Goal: Information Seeking & Learning: Learn about a topic

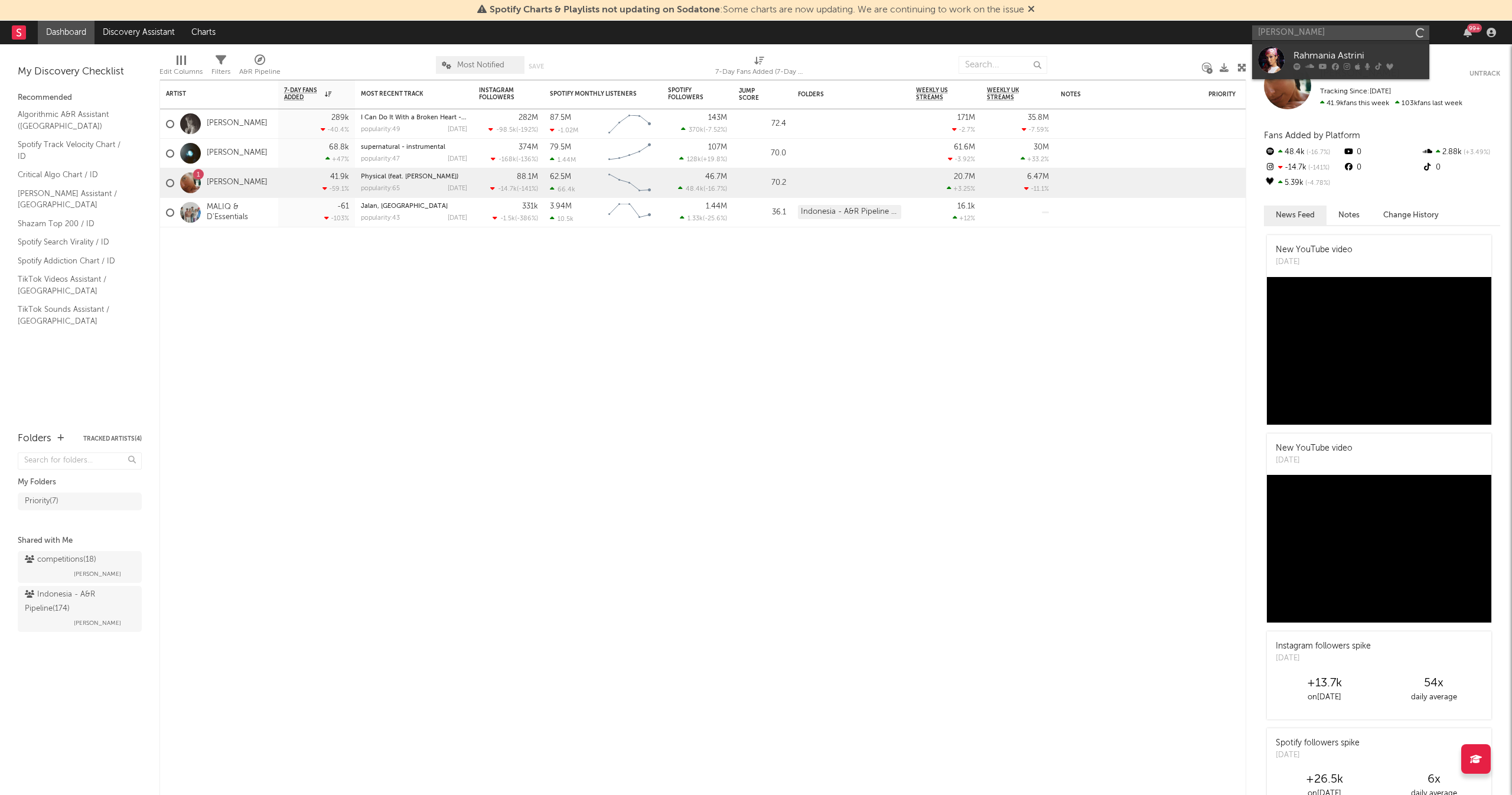
type input "[PERSON_NAME]"
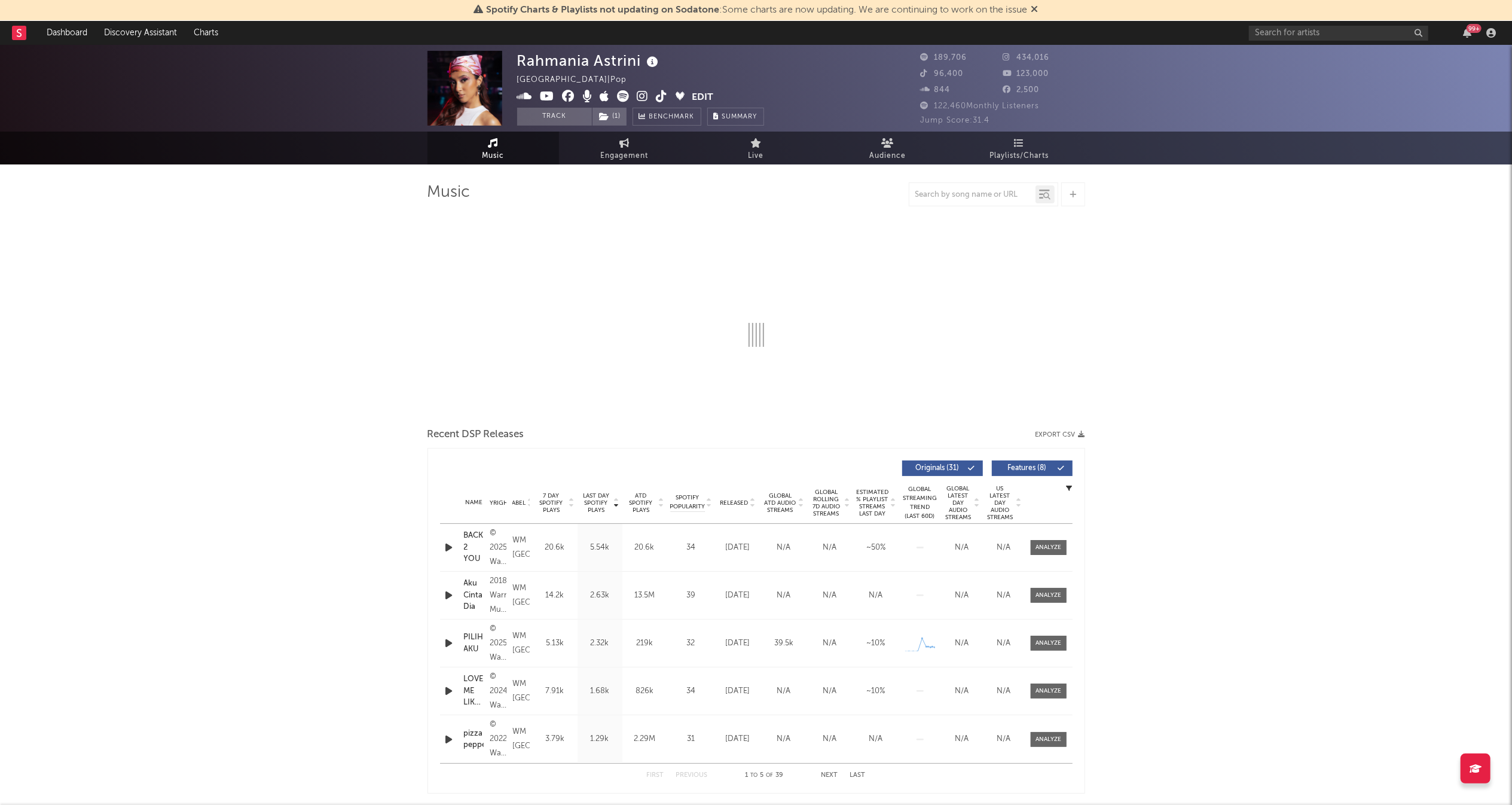
select select "6m"
